Goal: Find specific page/section: Find specific page/section

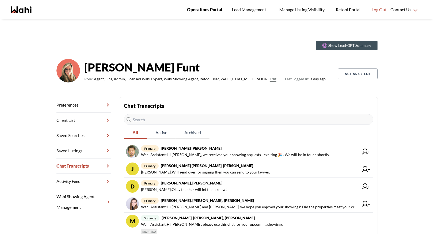
click at [204, 9] on span "Operations Portal" at bounding box center [204, 9] width 35 height 7
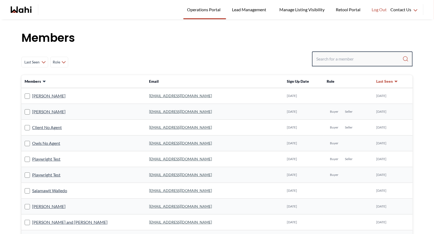
click at [328, 60] on input "Search input" at bounding box center [359, 59] width 86 height 10
type input "faraz"
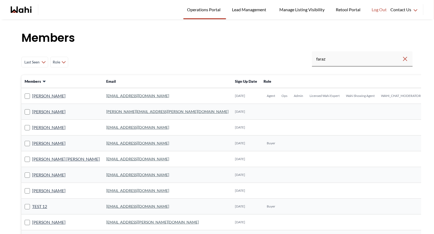
click at [106, 96] on link "[EMAIL_ADDRESS][DOMAIN_NAME]" at bounding box center [137, 95] width 63 height 5
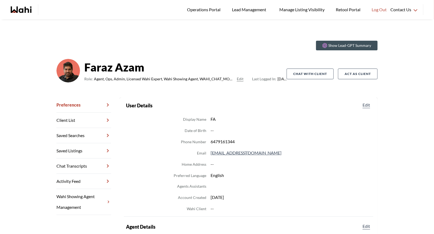
click at [85, 162] on link "Chat Transcripts" at bounding box center [83, 165] width 55 height 15
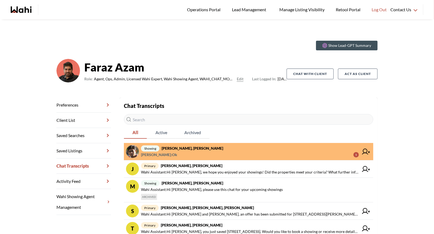
click at [195, 151] on span "Sachinkumar Mali : Ok 5" at bounding box center [250, 154] width 218 height 6
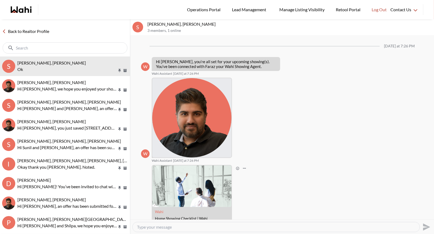
scroll to position [80, 0]
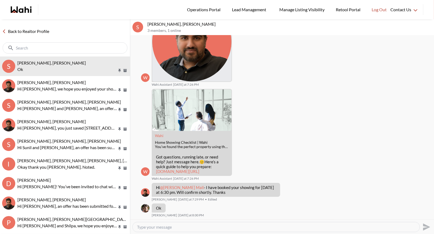
click at [10, 32] on link "Back to Realtor Profile" at bounding box center [25, 31] width 51 height 7
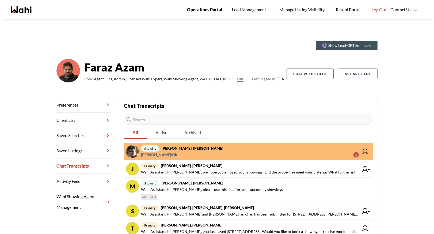
click at [203, 14] on link "Operations Portal" at bounding box center [204, 9] width 43 height 19
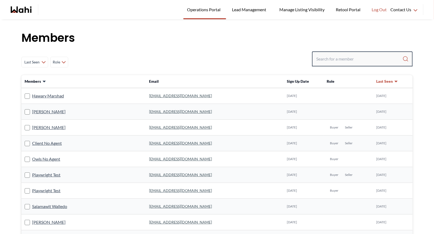
click at [319, 62] on input "Search input" at bounding box center [359, 59] width 86 height 10
type input "michelle"
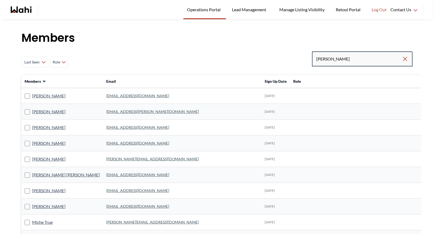
click at [341, 62] on input "michelle" at bounding box center [359, 59] width 86 height 10
type input "michelle ryck"
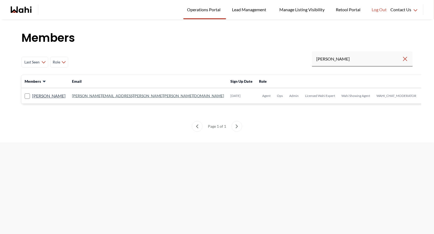
click at [108, 95] on link "michelle.williams@wahi.com" at bounding box center [148, 95] width 152 height 5
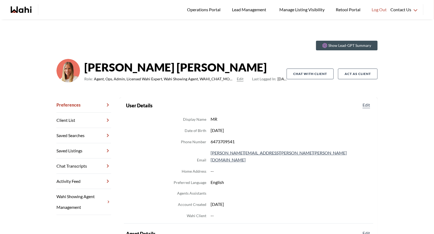
click at [86, 168] on link "Chat Transcripts" at bounding box center [83, 165] width 55 height 15
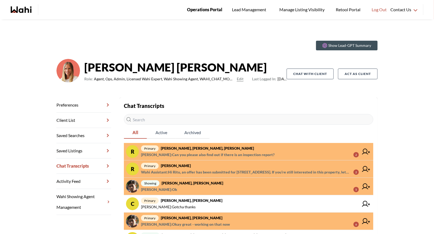
click at [208, 10] on span "Operations Portal" at bounding box center [204, 9] width 35 height 7
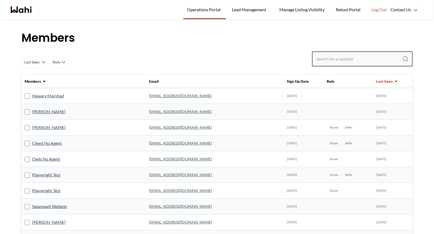
click at [318, 60] on input "Search input" at bounding box center [359, 59] width 86 height 10
type input "bhen"
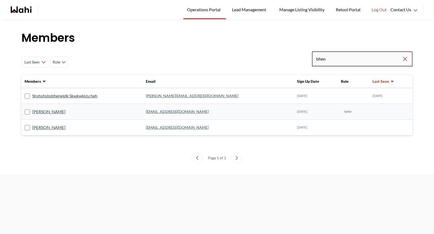
drag, startPoint x: 329, startPoint y: 60, endPoint x: 297, endPoint y: 60, distance: 32.1
click at [297, 60] on div "Last Seen Less day than [DATE] [DATE] - [DATE] [DATE] - [DATE] [DATE] - [DATE] …" at bounding box center [216, 61] width 391 height 21
type input "[PERSON_NAME]"
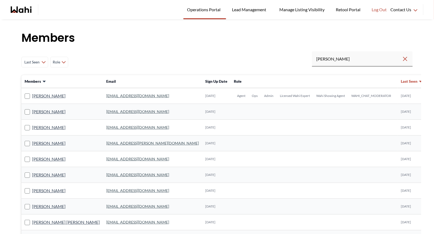
click at [109, 95] on link "[EMAIL_ADDRESS][DOMAIN_NAME]" at bounding box center [137, 95] width 63 height 5
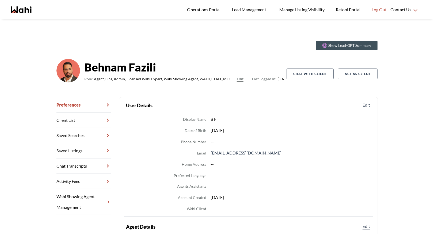
click at [79, 163] on link "Chat Transcripts" at bounding box center [83, 165] width 55 height 15
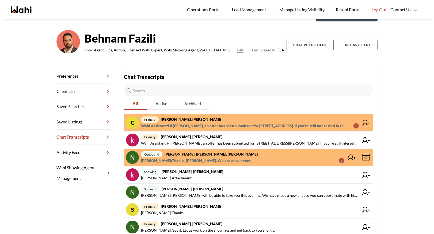
scroll to position [31, 0]
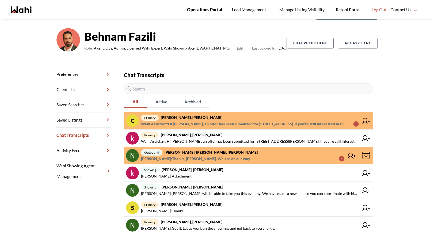
click at [194, 8] on span "Operations Portal" at bounding box center [204, 9] width 35 height 7
